Goal: Information Seeking & Learning: Find specific fact

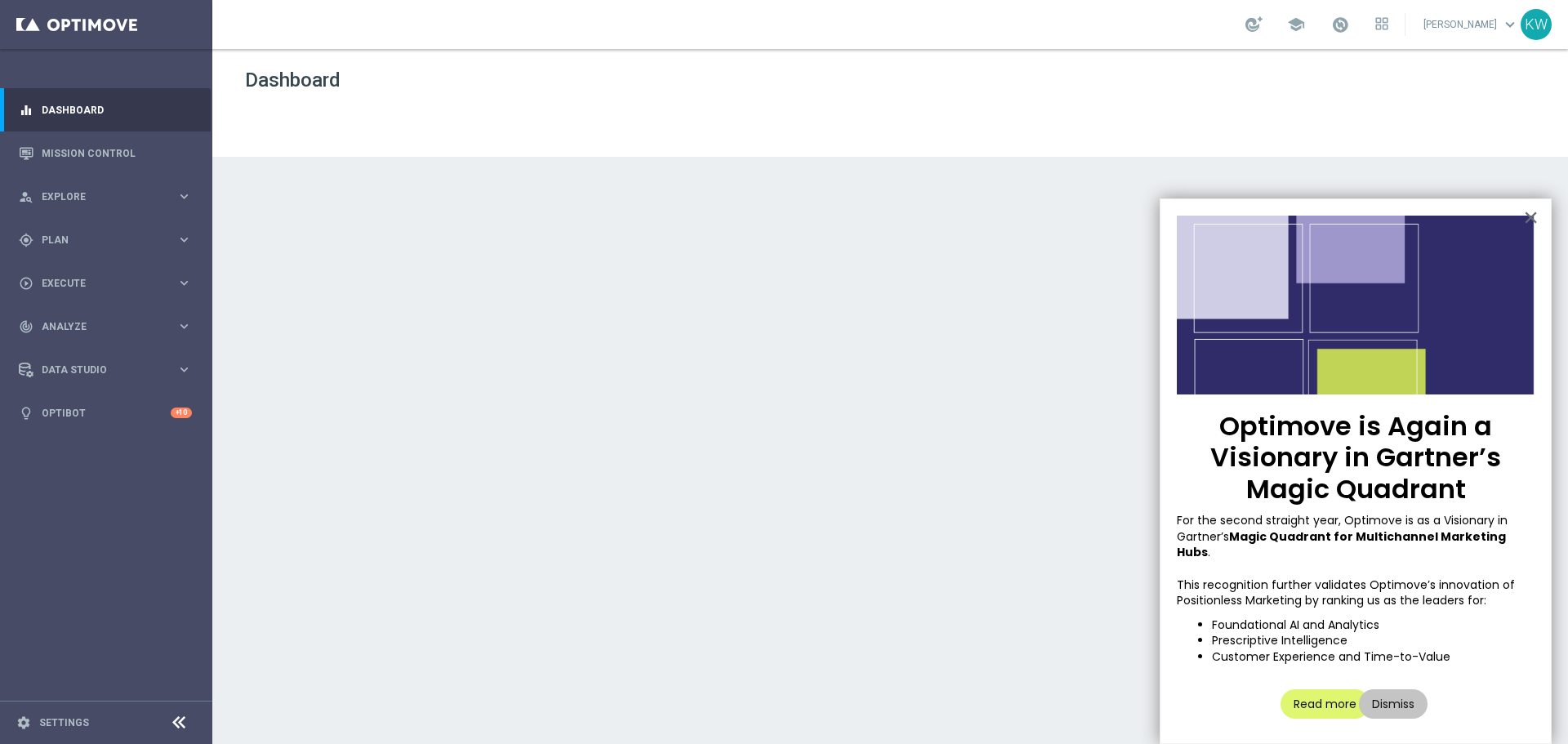
drag, startPoint x: 1381, startPoint y: 684, endPoint x: 1546, endPoint y: 560, distance: 206.4
click at [1381, 689] on button "Dismiss" at bounding box center [1393, 703] width 69 height 30
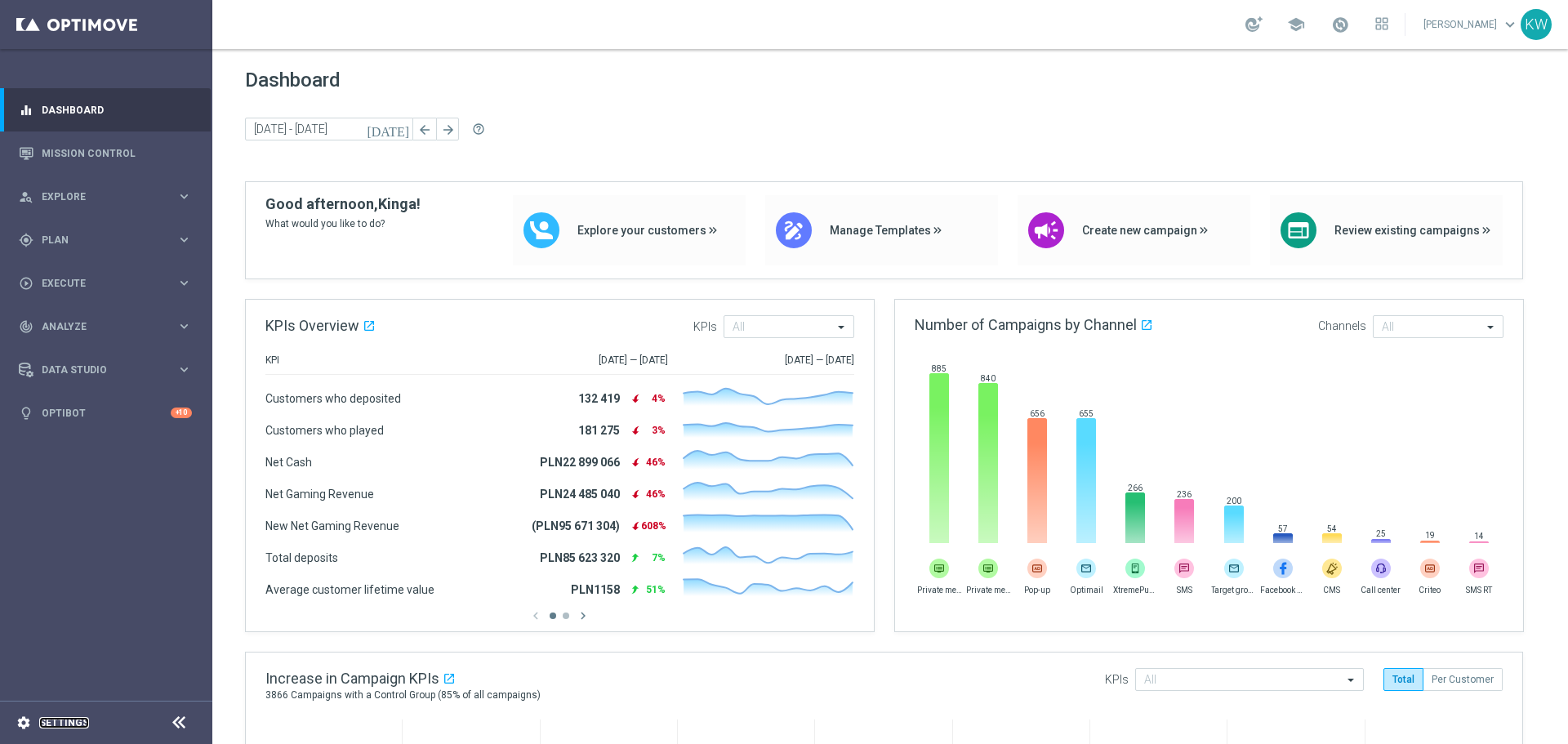
click at [42, 724] on link "Settings" at bounding box center [63, 722] width 50 height 10
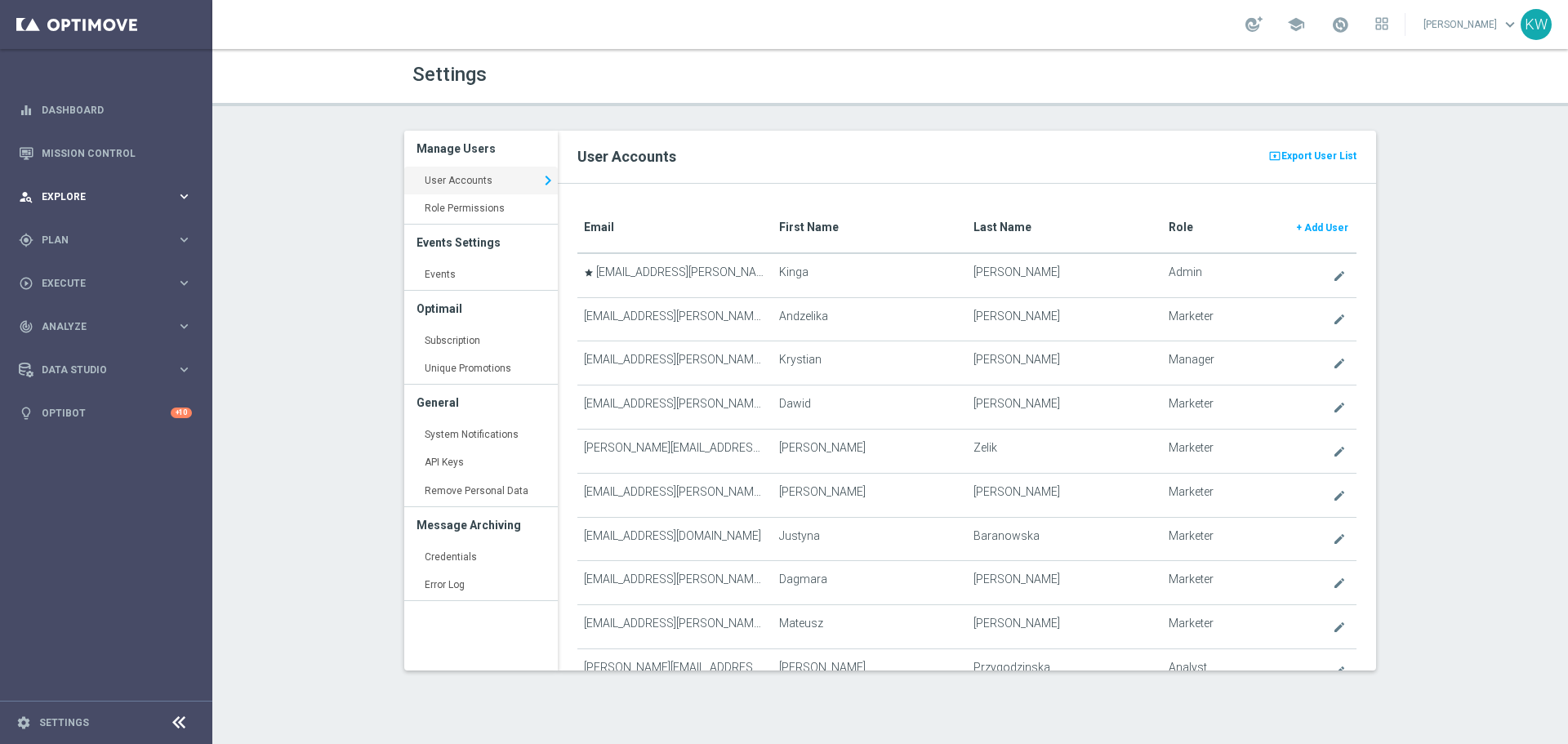
click at [82, 216] on div "person_search Explore keyboard_arrow_right" at bounding box center [106, 197] width 211 height 43
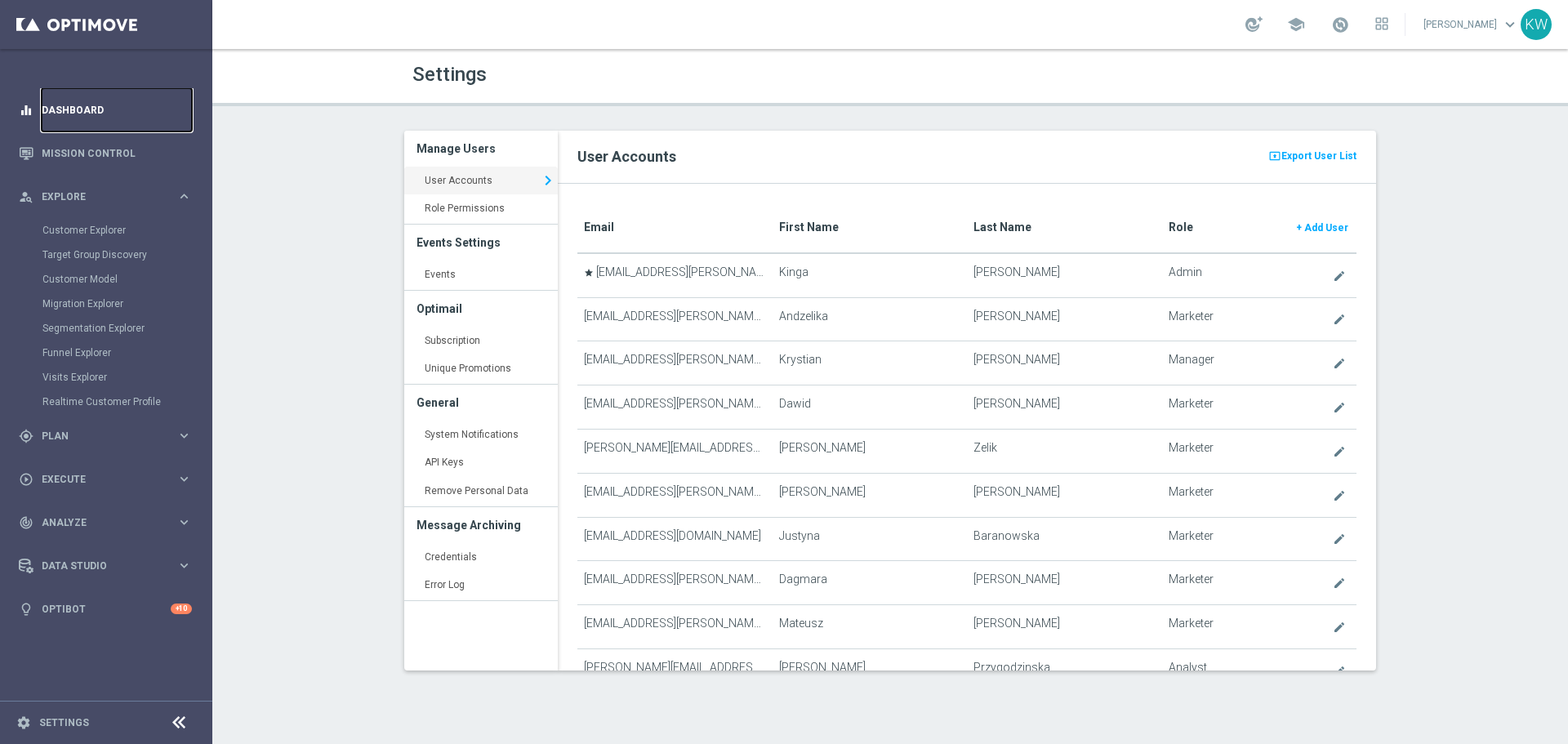
click at [42, 122] on link "Dashboard" at bounding box center [116, 110] width 151 height 43
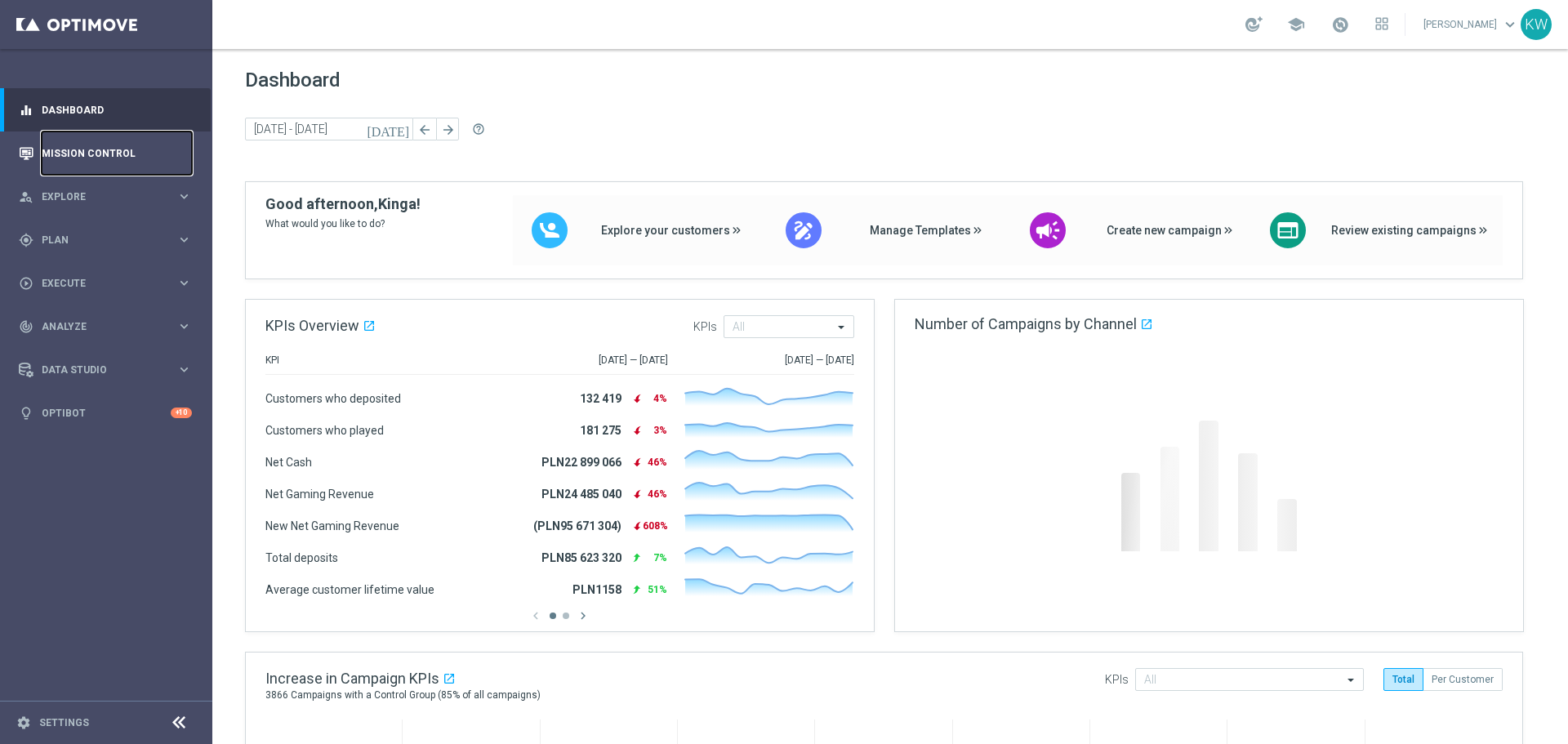
click at [73, 155] on link "Mission Control" at bounding box center [116, 153] width 151 height 43
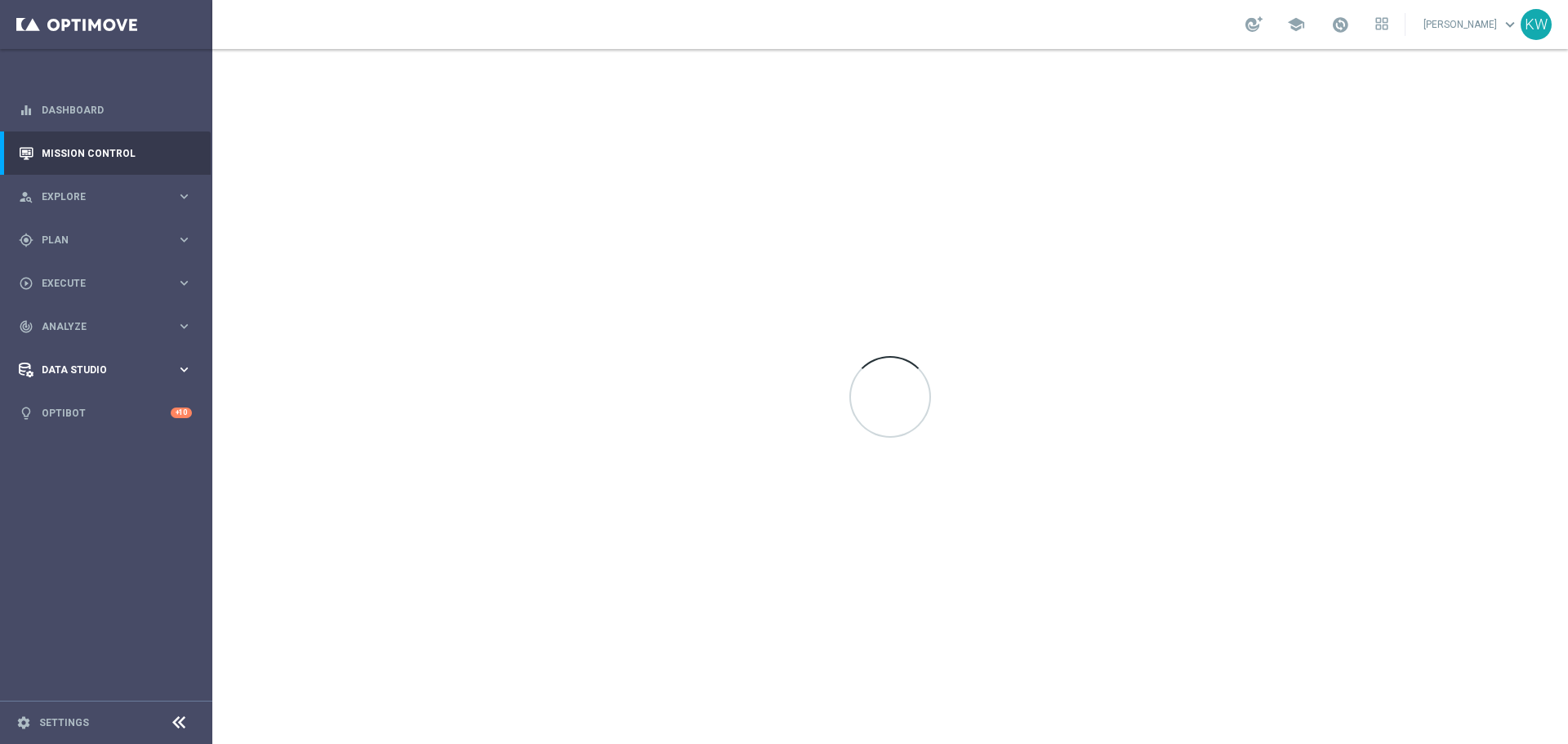
click at [134, 372] on span "Data Studio" at bounding box center [108, 370] width 134 height 10
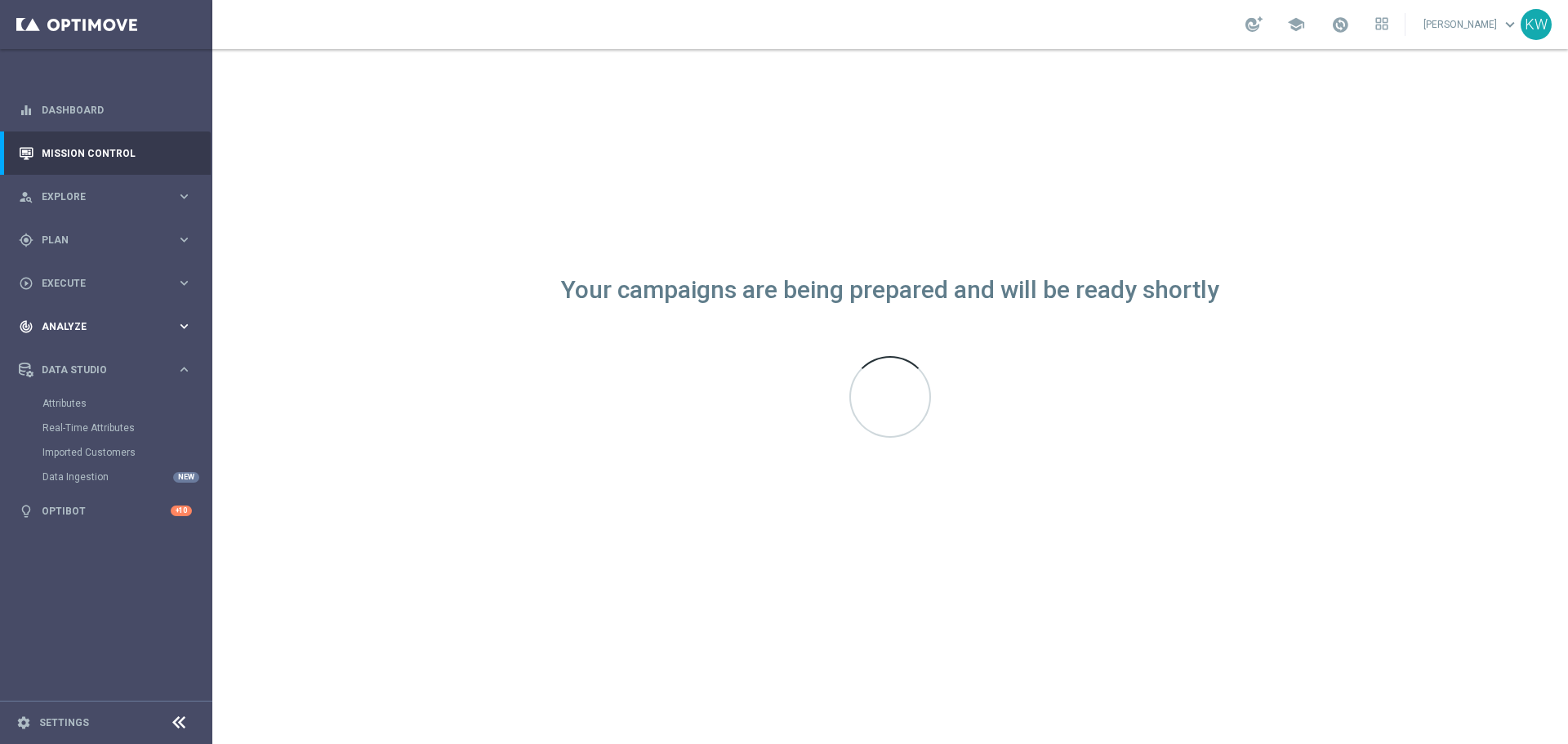
click at [121, 322] on span "Analyze" at bounding box center [108, 326] width 134 height 10
click at [94, 366] on link "Customer 360" at bounding box center [106, 360] width 127 height 13
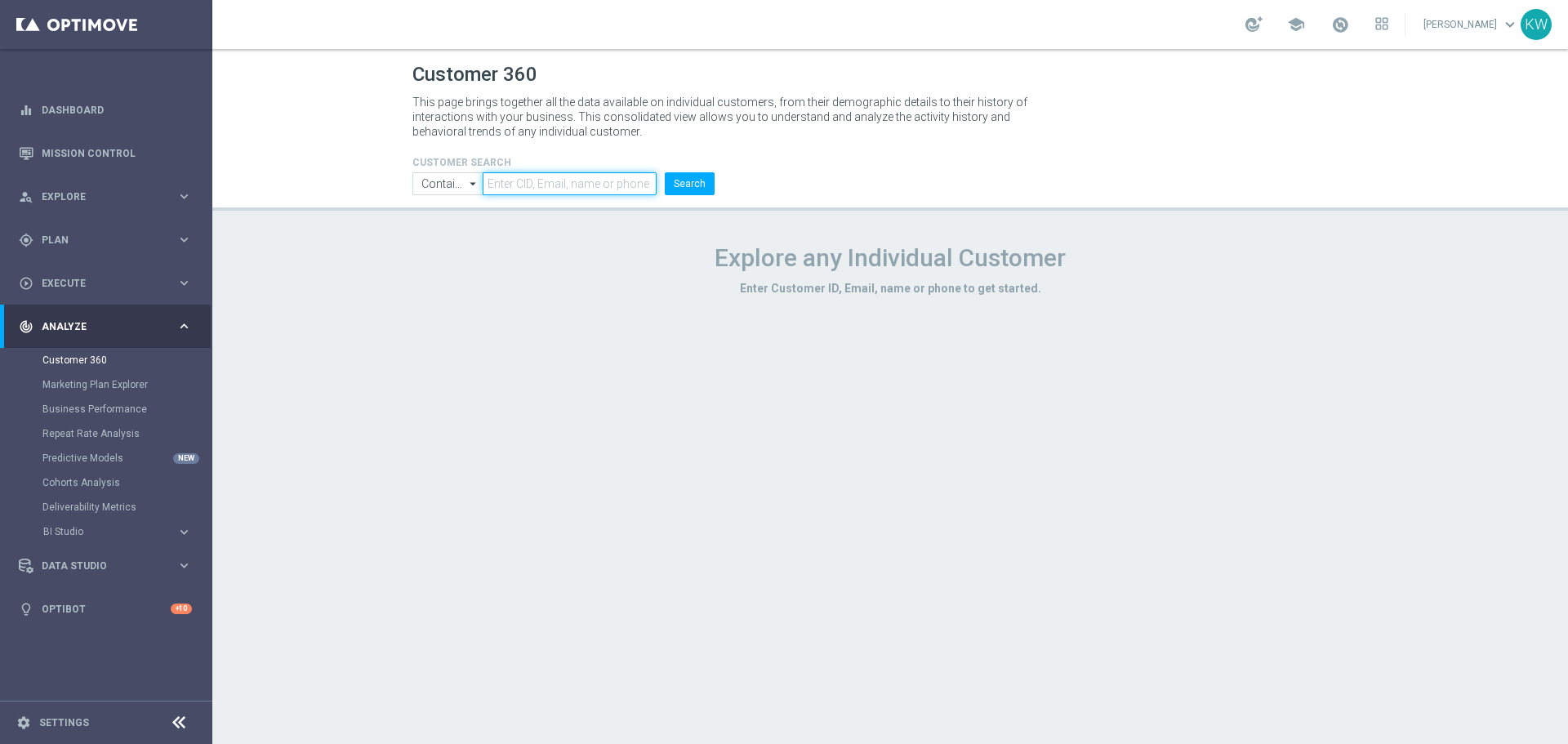
click at [579, 176] on input "text" at bounding box center [569, 183] width 174 height 23
paste input "1789956"
type input "1789956"
click at [703, 193] on button "Search" at bounding box center [689, 183] width 50 height 23
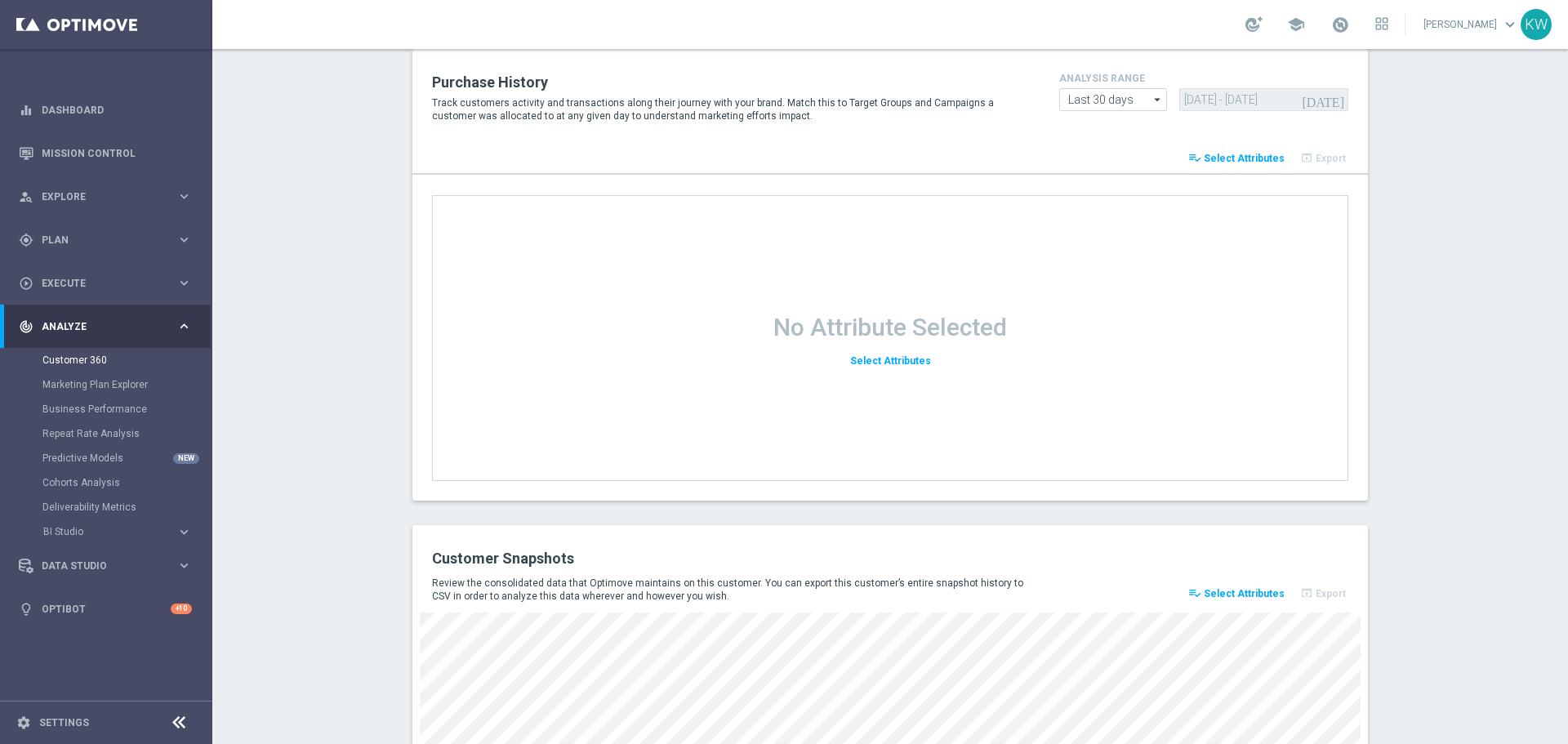
scroll to position [2094, 0]
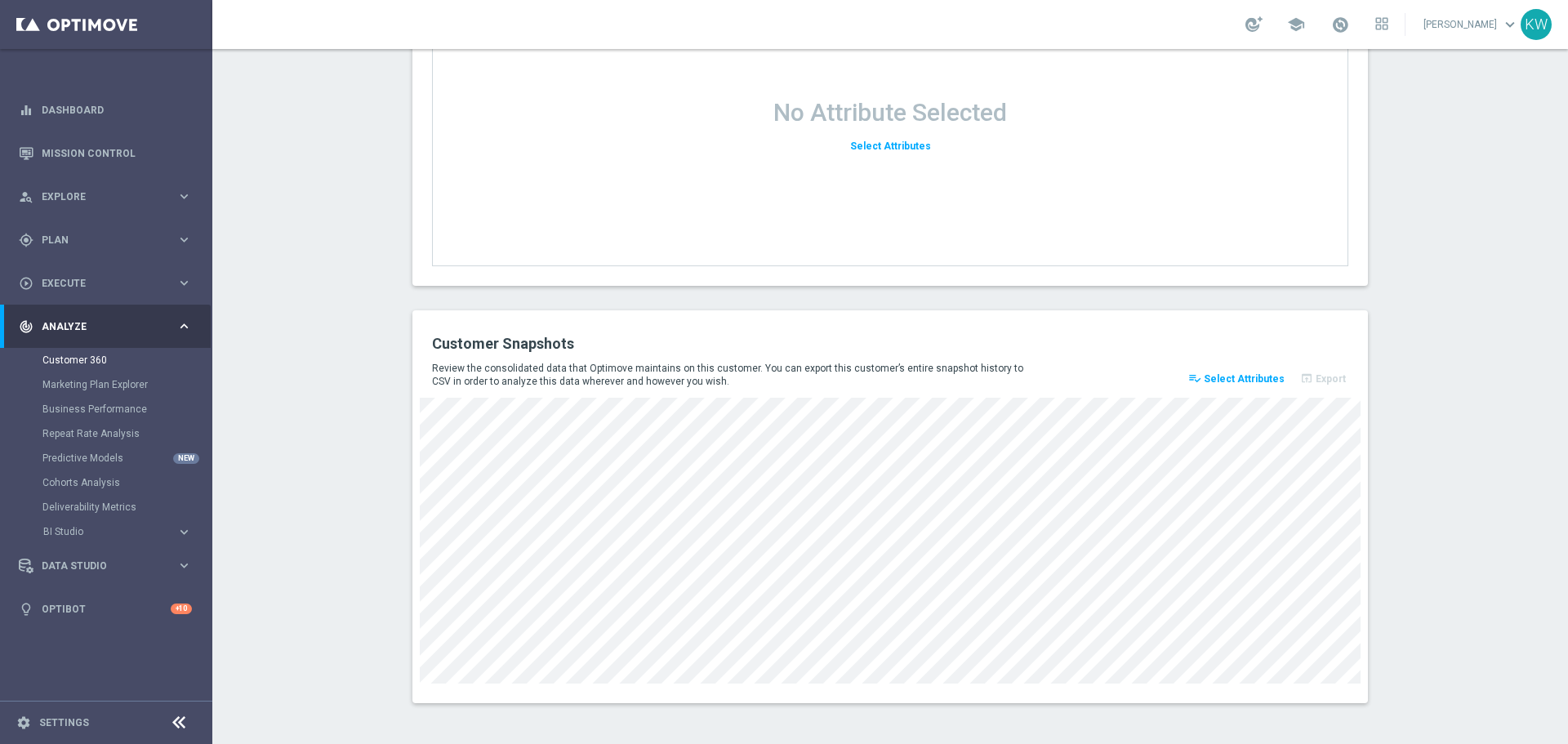
click at [1257, 378] on span "Select Attributes" at bounding box center [1244, 379] width 81 height 12
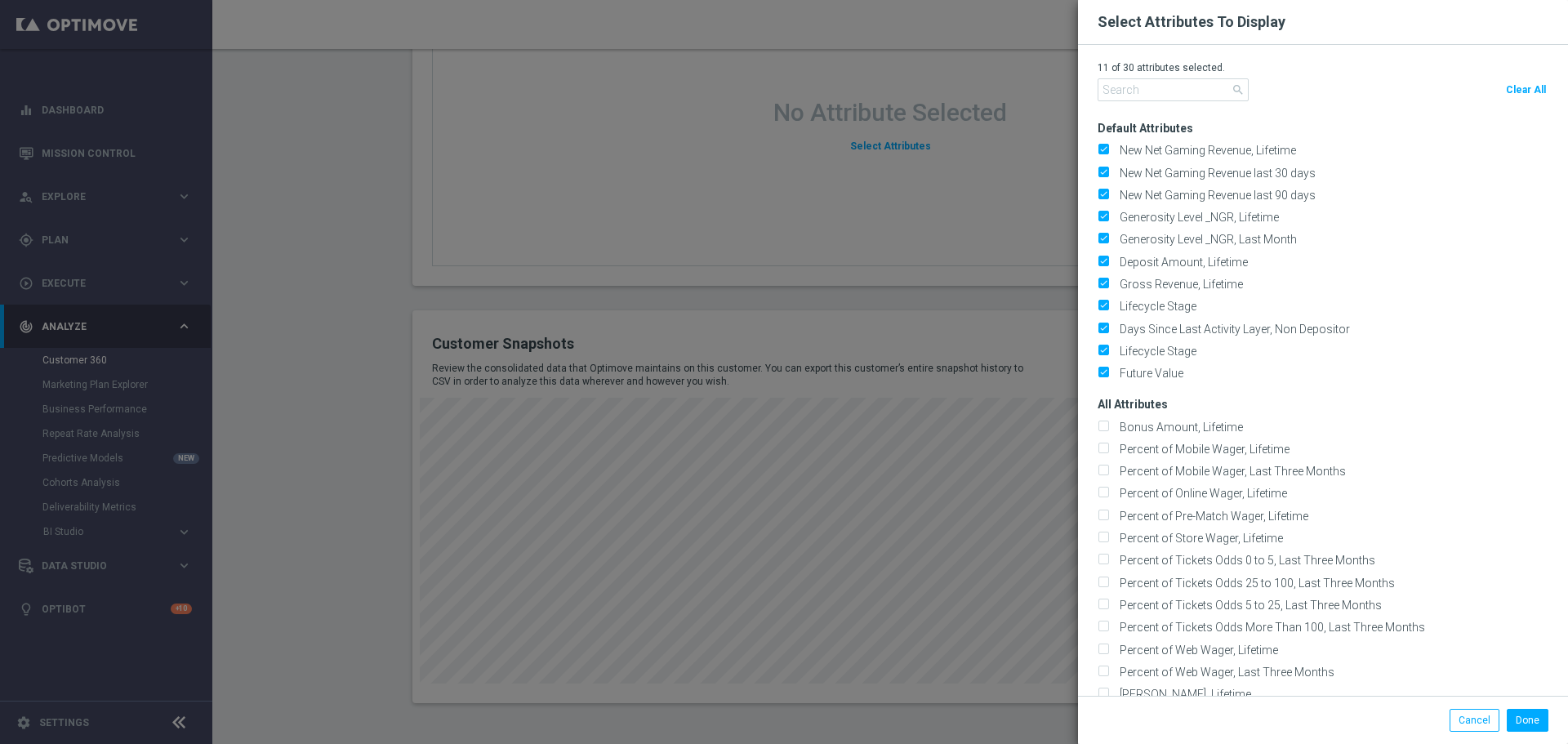
click at [1516, 84] on span "Clear All" at bounding box center [1526, 89] width 40 height 12
checkbox input "false"
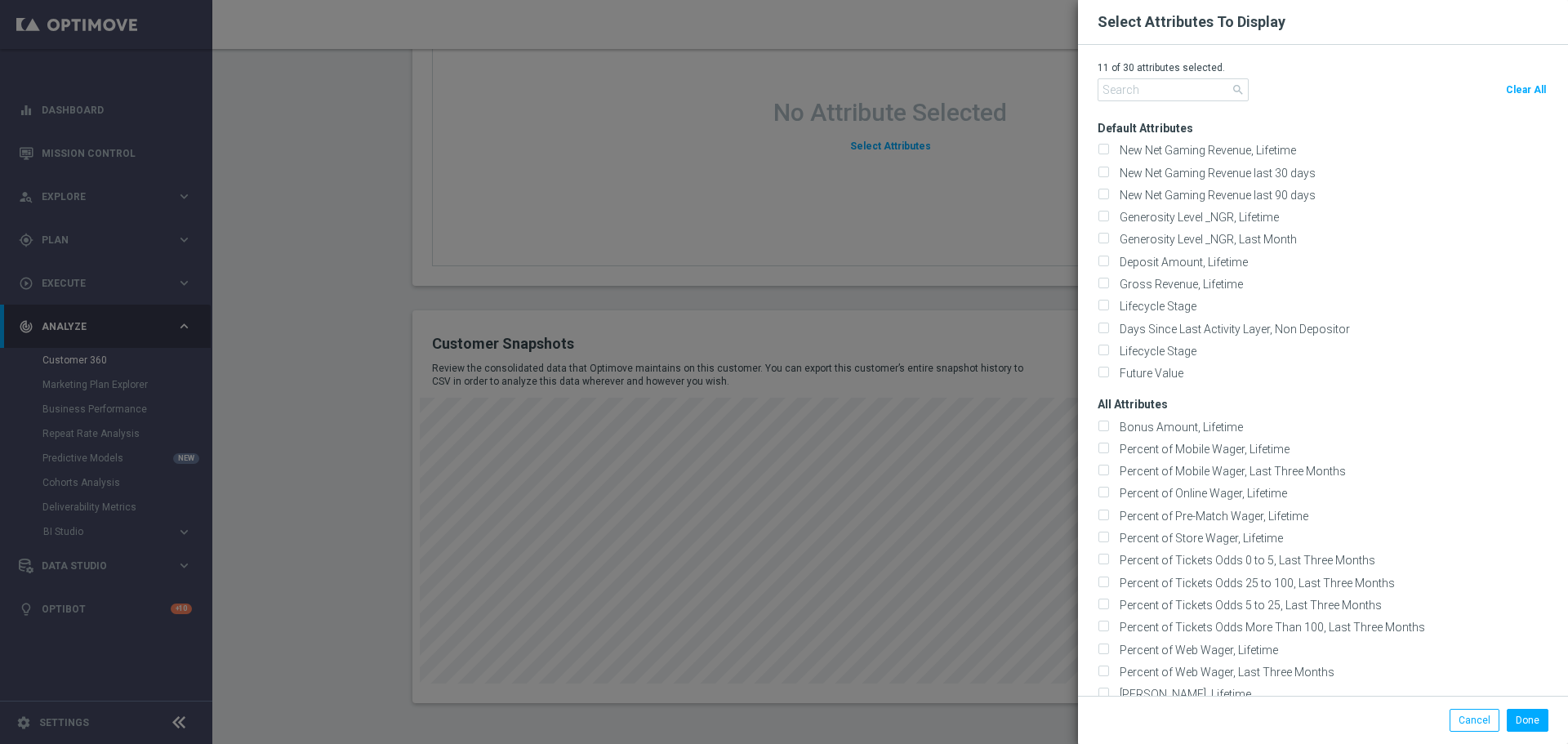
checkbox input "false"
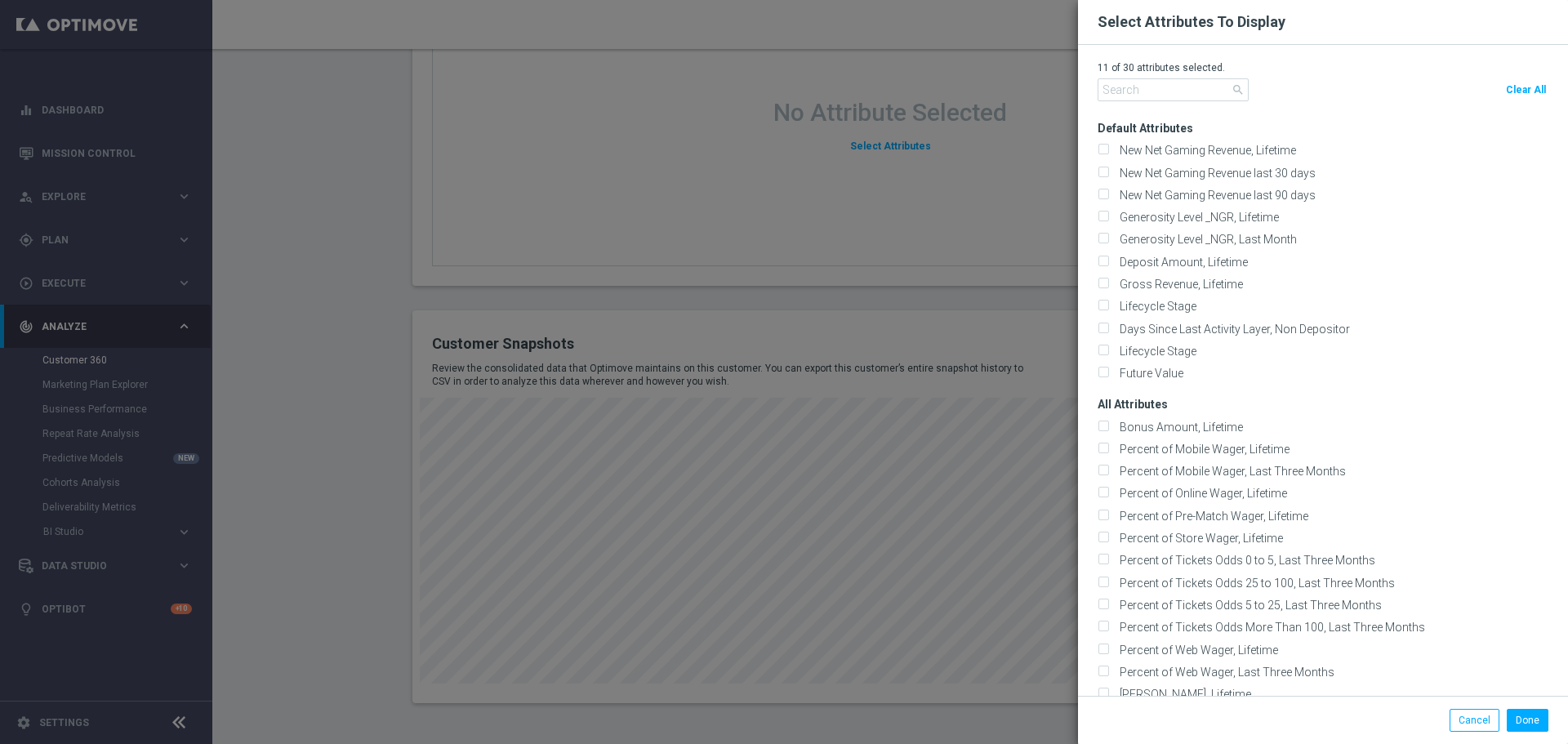
checkbox input "false"
click at [1128, 82] on input "text" at bounding box center [1173, 89] width 151 height 23
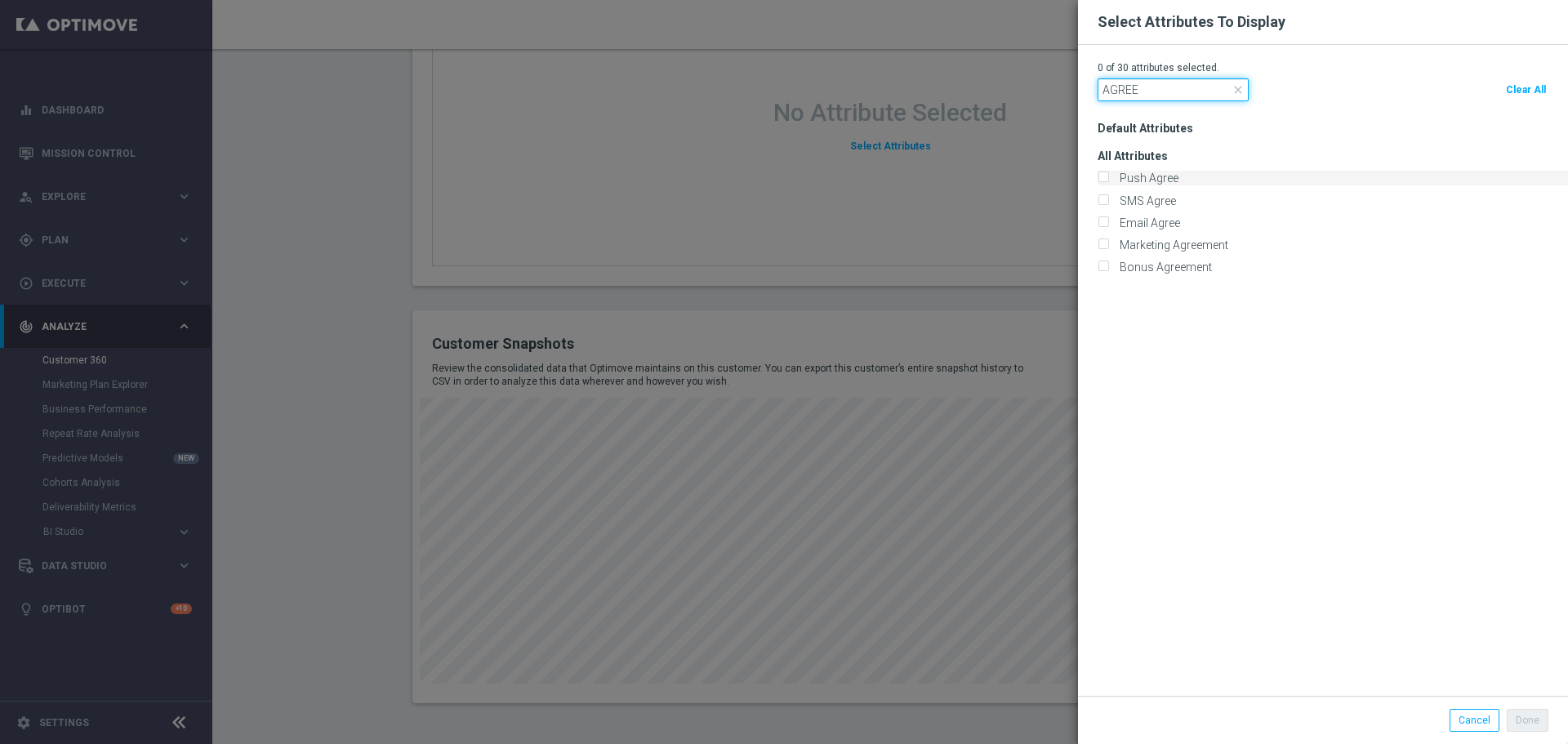
type input "AGREE"
click at [1145, 171] on label "Push Agree" at bounding box center [1147, 178] width 65 height 14
click at [1108, 174] on input "Push Agree" at bounding box center [1103, 179] width 11 height 11
checkbox input "true"
click at [1158, 195] on label "SMS Agree" at bounding box center [1145, 201] width 62 height 14
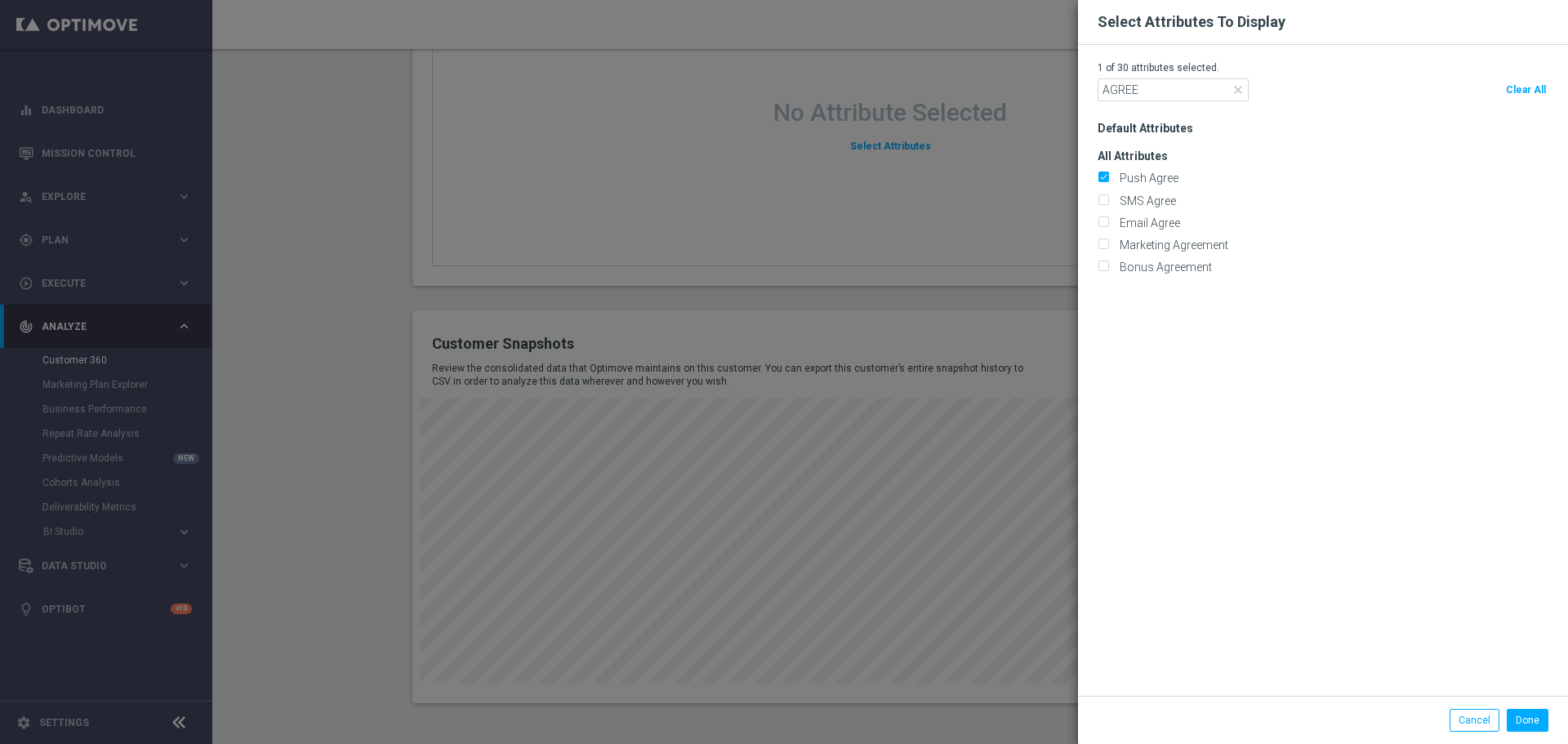
click at [1108, 196] on input "SMS Agree" at bounding box center [1103, 201] width 11 height 11
checkbox input "true"
click at [1149, 218] on label "Email Agree" at bounding box center [1147, 223] width 66 height 14
click at [1108, 219] on input "Email Agree" at bounding box center [1103, 225] width 11 height 11
checkbox input "true"
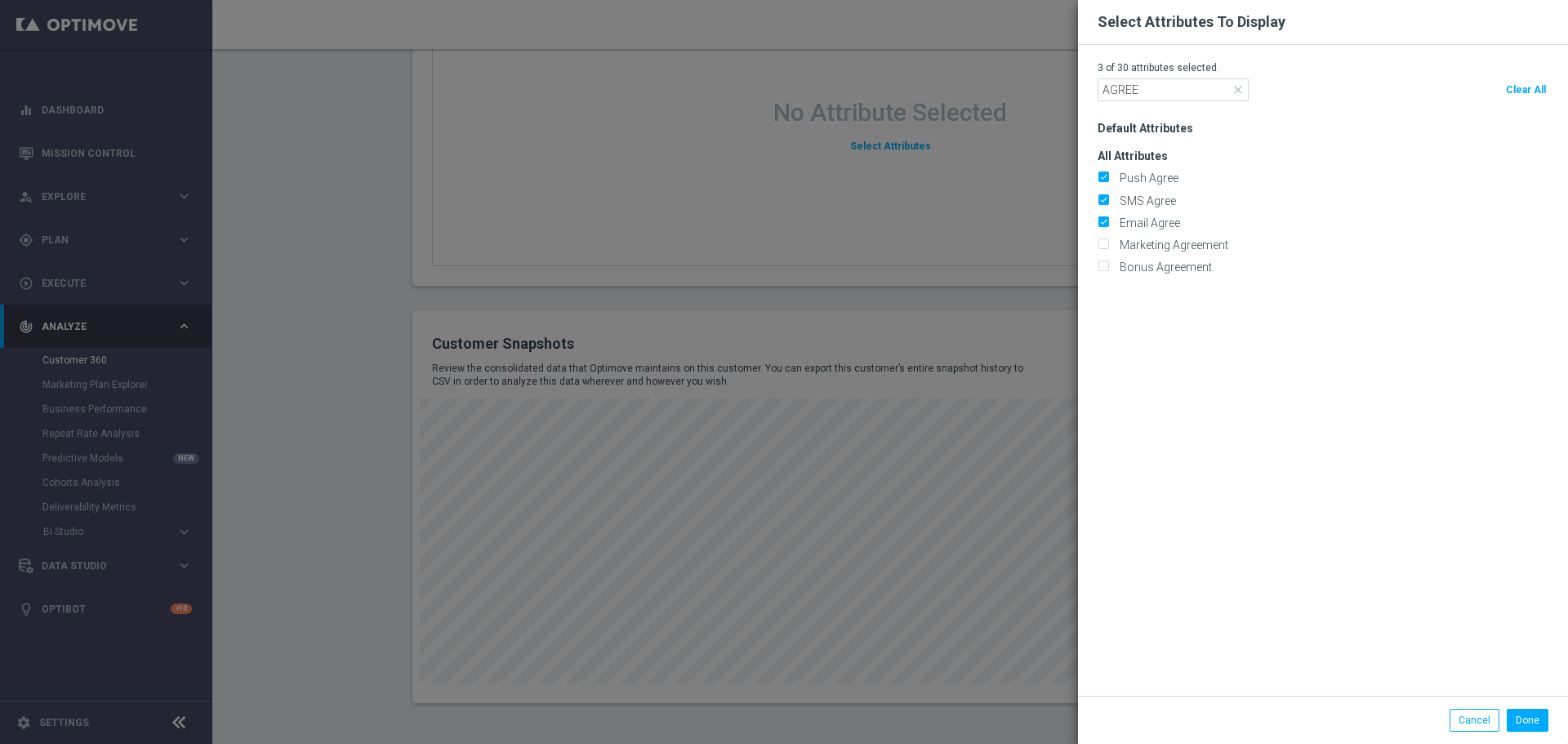
click at [1160, 253] on div "All Attributes Push Agree" at bounding box center [1333, 205] width 470 height 139
click at [1214, 244] on label "Marketing Agreement" at bounding box center [1171, 244] width 115 height 14
click at [1108, 244] on input "Marketing Agreement" at bounding box center [1103, 246] width 11 height 11
checkbox input "true"
drag, startPoint x: 1535, startPoint y: 725, endPoint x: 1381, endPoint y: 684, distance: 159.4
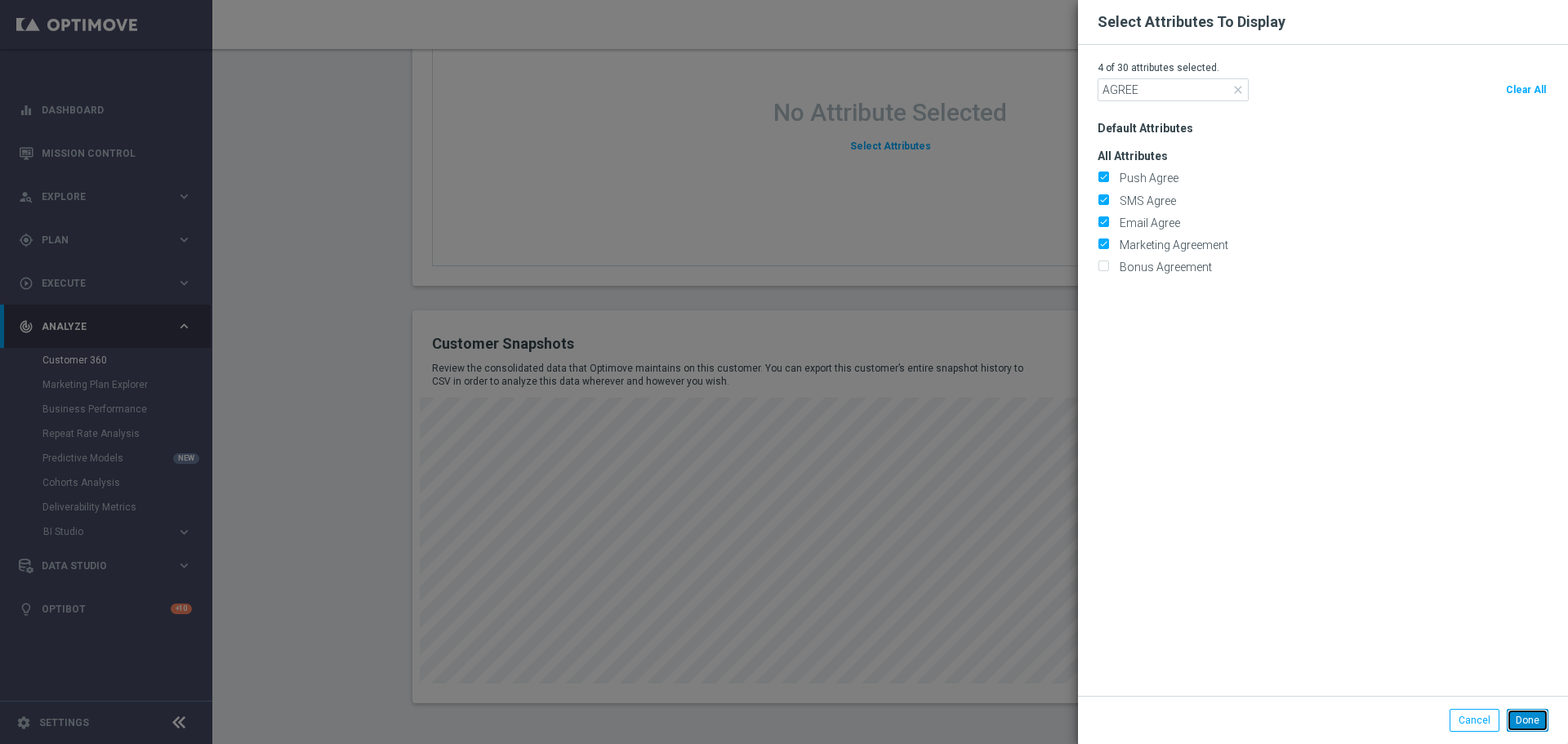
click at [1535, 724] on button "Done" at bounding box center [1527, 720] width 42 height 23
